Goal: Task Accomplishment & Management: Manage account settings

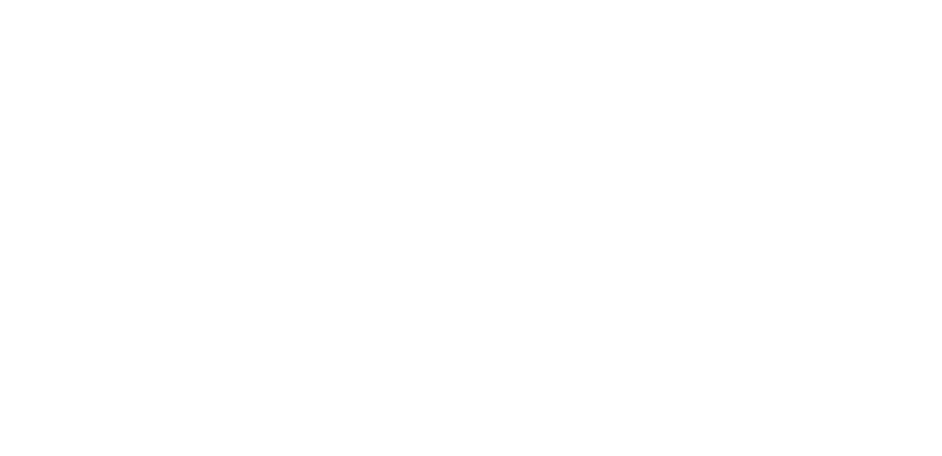
select select "*"
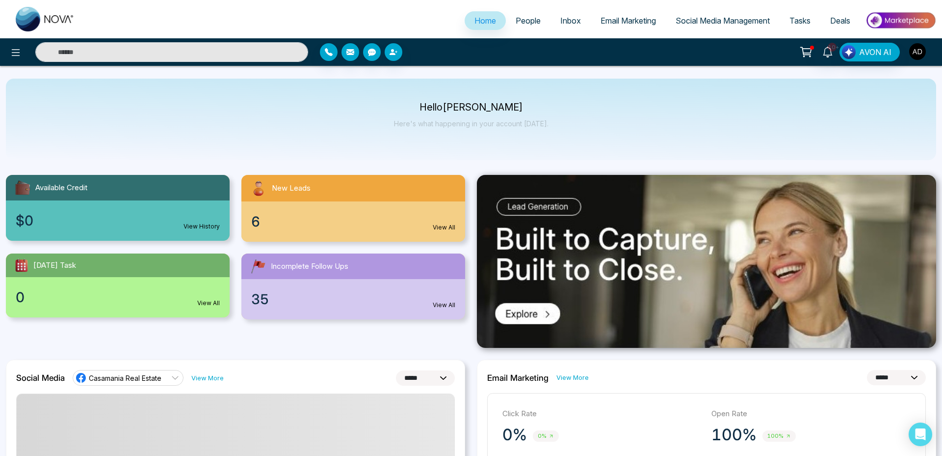
click at [918, 50] on img "button" at bounding box center [918, 51] width 17 height 17
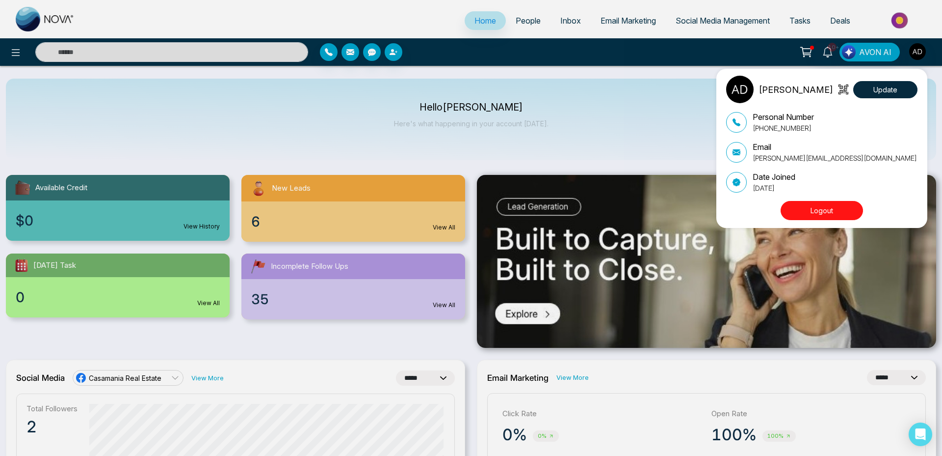
click at [15, 48] on div "Adnan Update Personal Number +919616174444 Email adnan@mmnovatech.com Date Join…" at bounding box center [471, 228] width 942 height 456
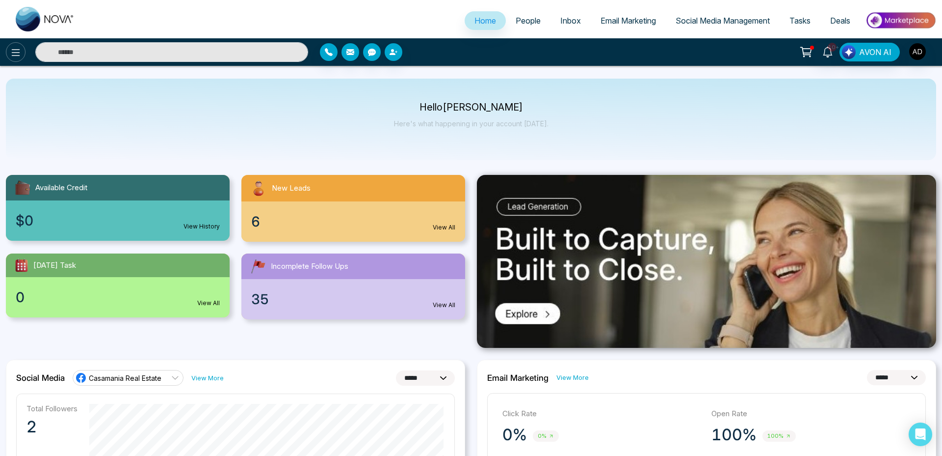
click at [11, 50] on icon at bounding box center [16, 53] width 12 height 12
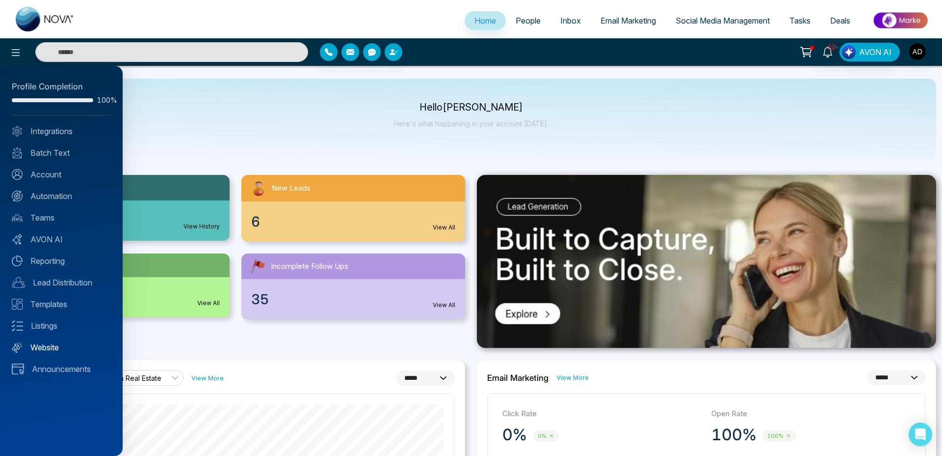
click at [40, 341] on link "Website" at bounding box center [61, 347] width 99 height 12
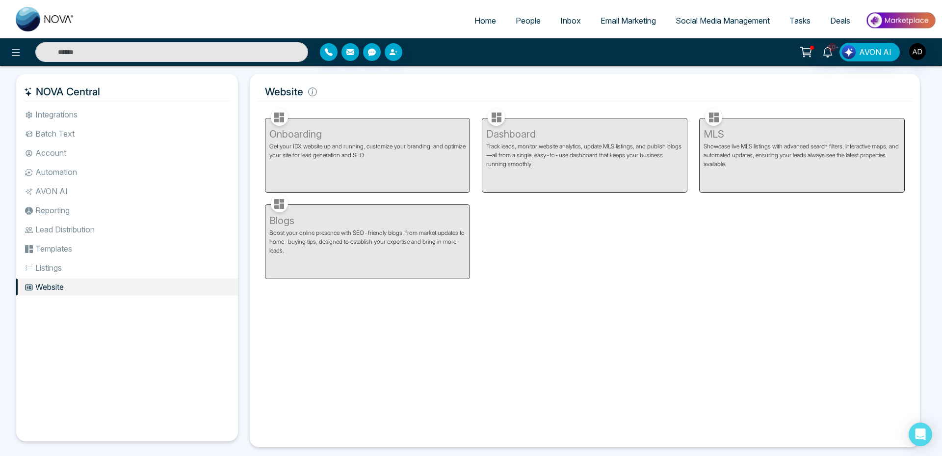
click at [475, 21] on span "Home" at bounding box center [486, 21] width 22 height 10
select select "*"
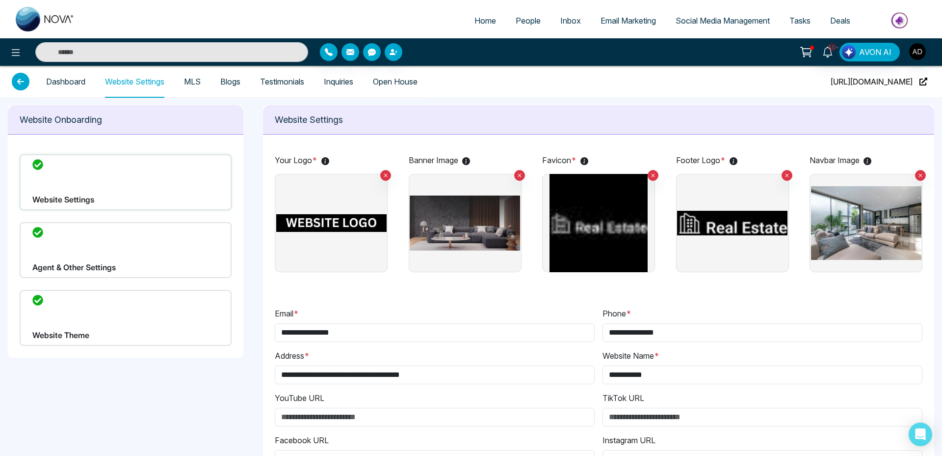
click at [108, 306] on div "Website Theme" at bounding box center [126, 318] width 212 height 56
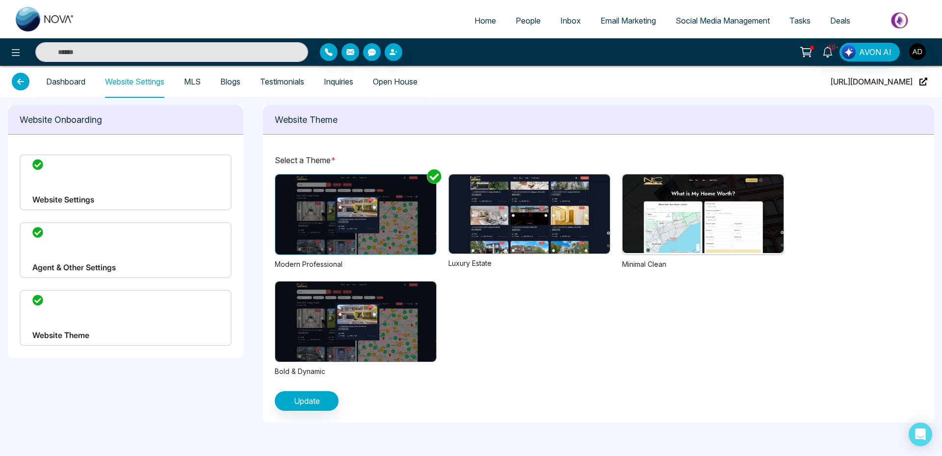
click at [531, 222] on img at bounding box center [529, 213] width 161 height 79
click at [318, 404] on span "Update" at bounding box center [307, 401] width 26 height 12
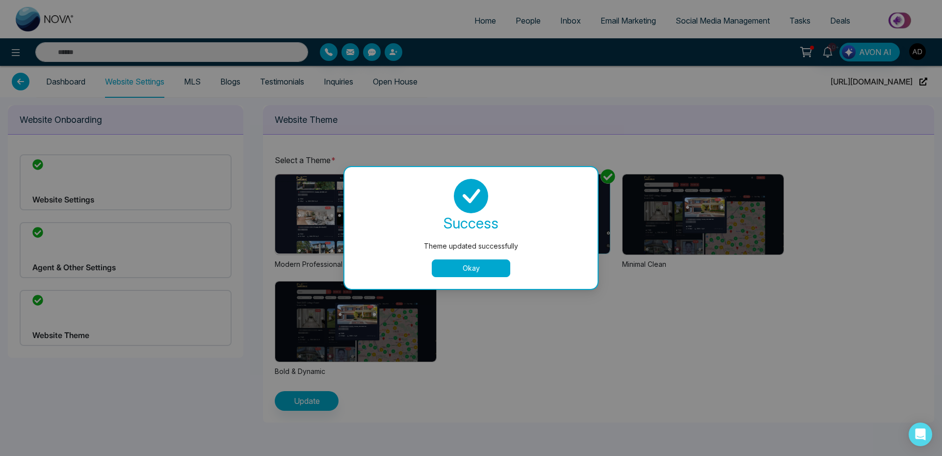
click at [470, 276] on button "Okay" at bounding box center [471, 268] width 79 height 18
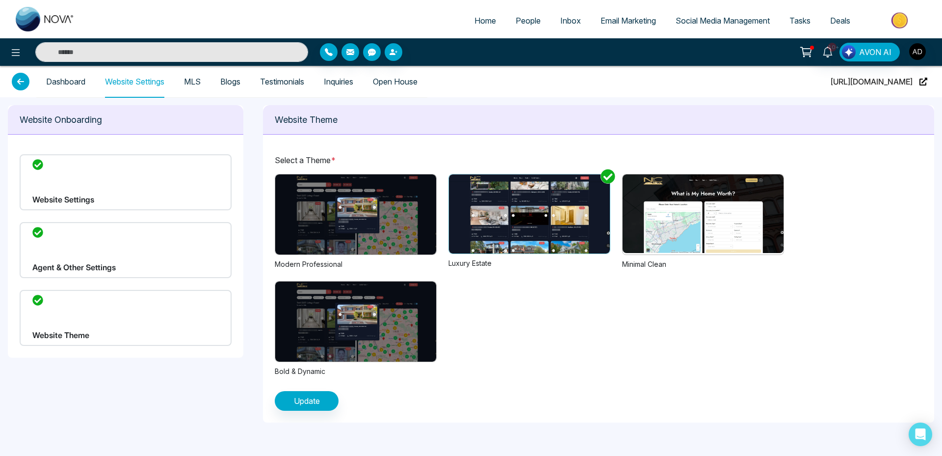
click at [658, 220] on img at bounding box center [703, 213] width 161 height 79
click at [319, 399] on span "Update" at bounding box center [307, 401] width 26 height 12
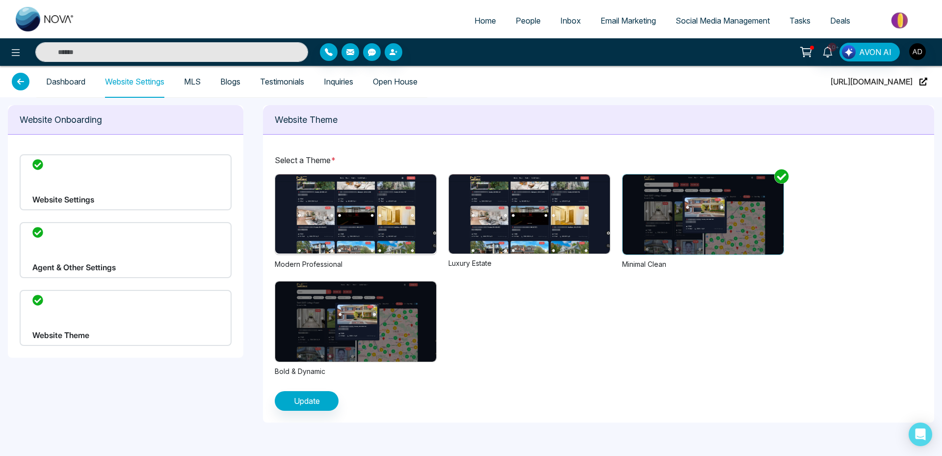
click at [541, 245] on img at bounding box center [529, 213] width 161 height 79
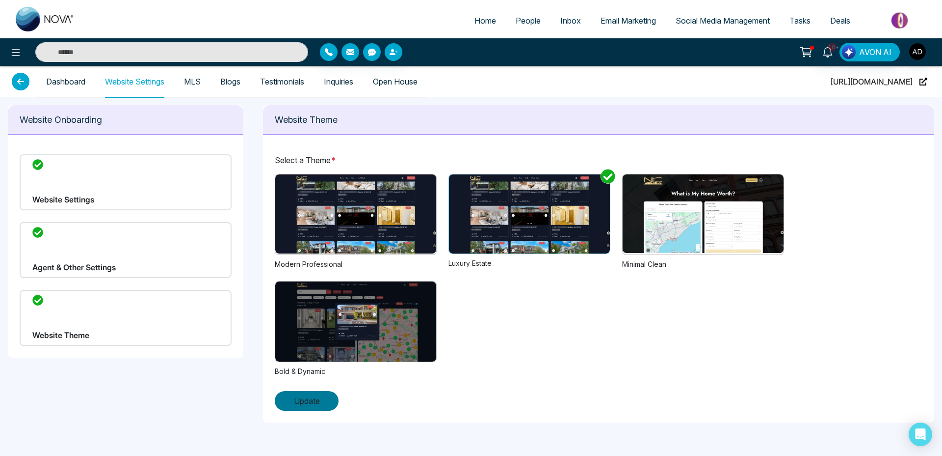
click at [310, 398] on span "Update" at bounding box center [307, 401] width 26 height 12
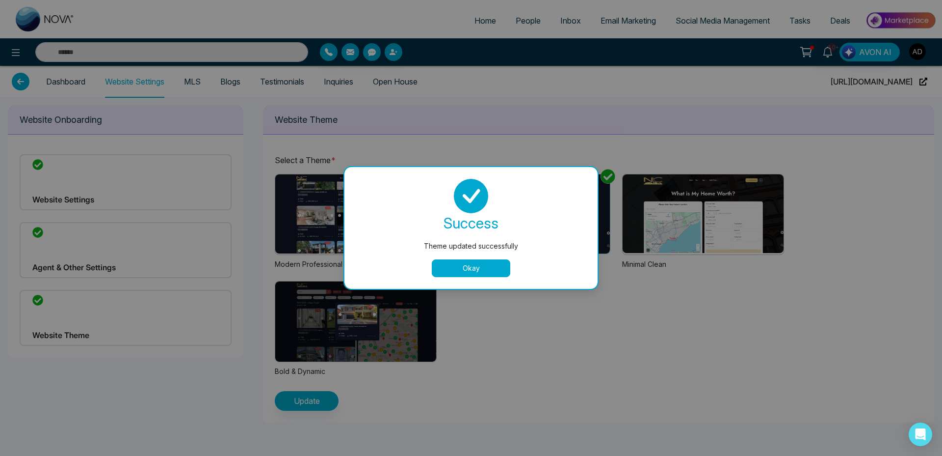
click at [469, 266] on button "Okay" at bounding box center [471, 268] width 79 height 18
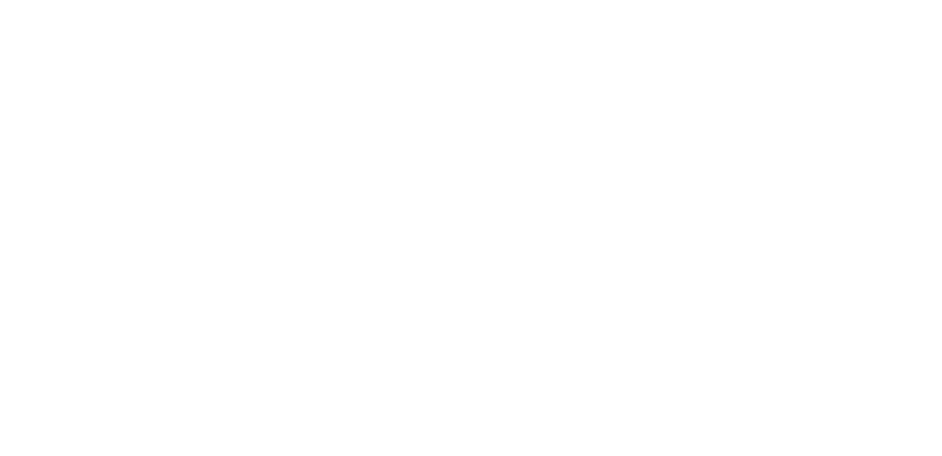
select select "*"
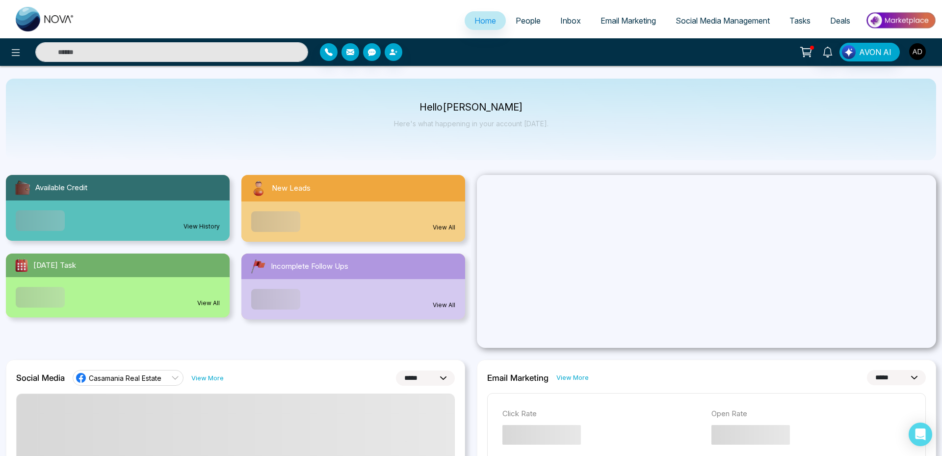
click at [919, 51] on img "button" at bounding box center [918, 51] width 17 height 17
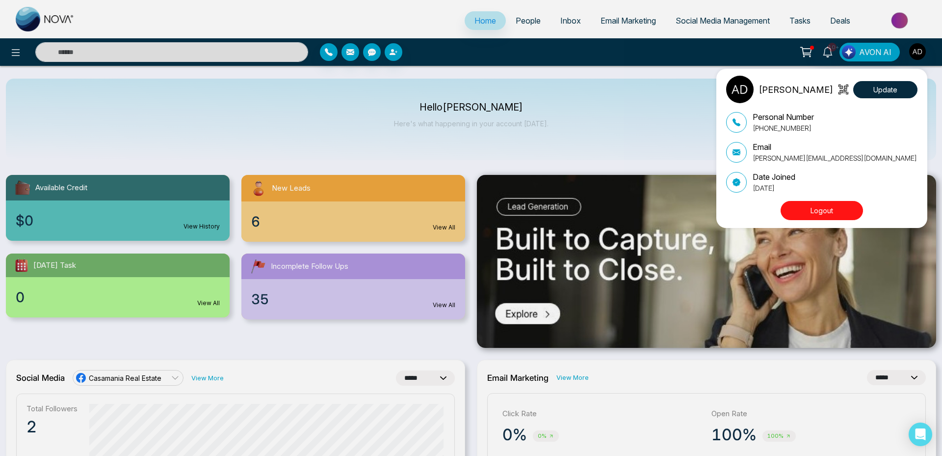
click at [517, 22] on div "Adnan Update Personal Number +919616174444 Email adnan@mmnovatech.com Date Join…" at bounding box center [471, 228] width 942 height 456
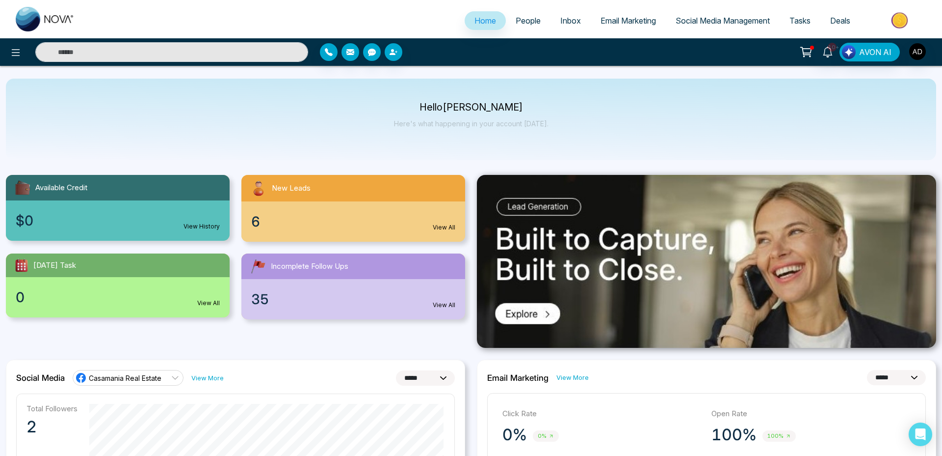
click at [523, 18] on span "People" at bounding box center [528, 21] width 25 height 10
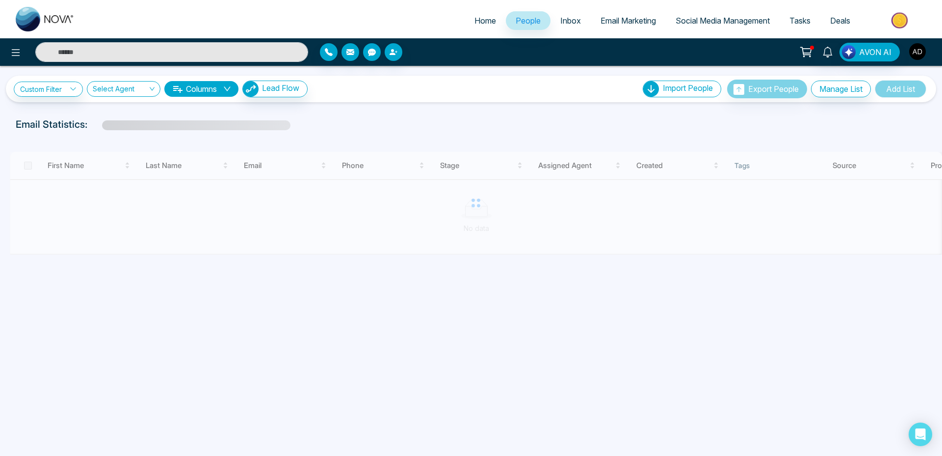
click at [914, 48] on img "button" at bounding box center [918, 51] width 17 height 17
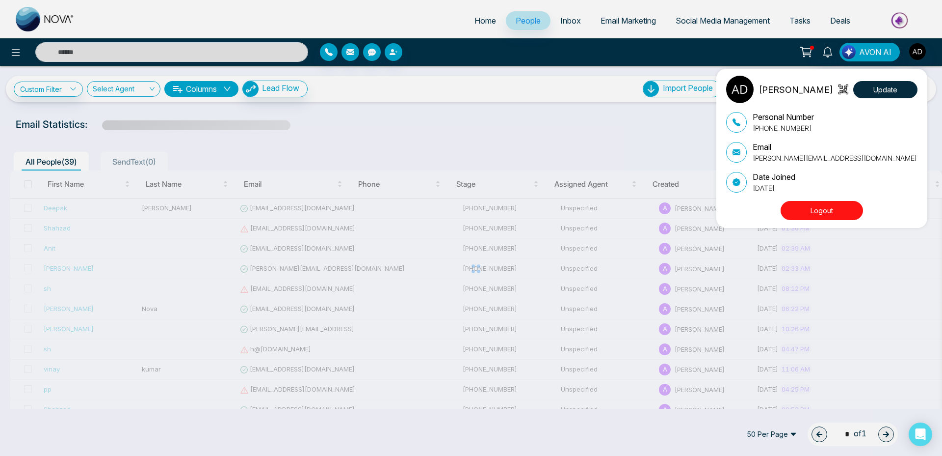
click at [807, 202] on button "Logout" at bounding box center [822, 210] width 82 height 19
